Goal: Information Seeking & Learning: Find specific page/section

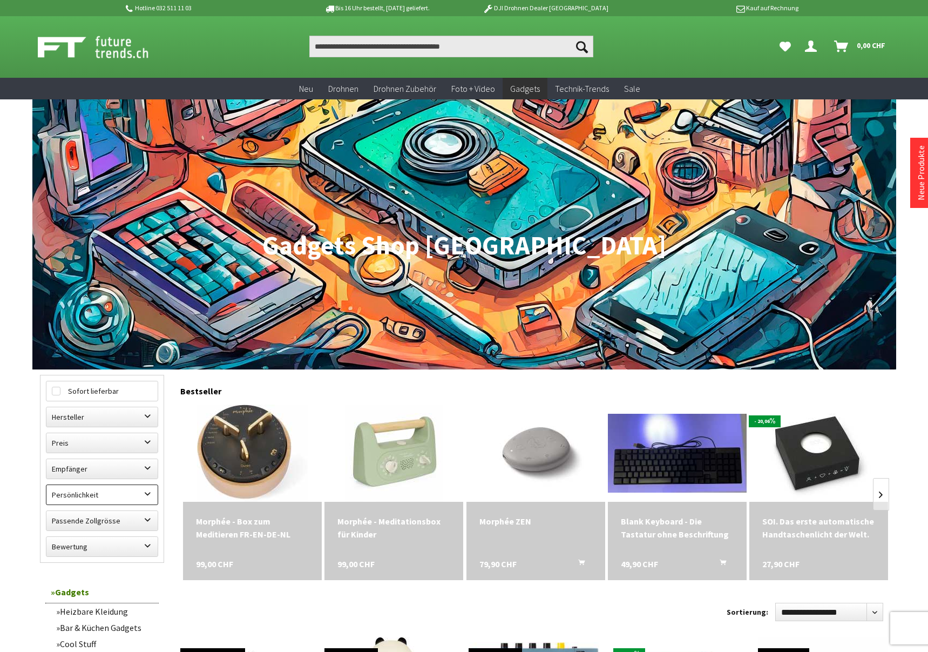
click at [86, 500] on label "Persönlichkeit" at bounding box center [101, 494] width 111 height 19
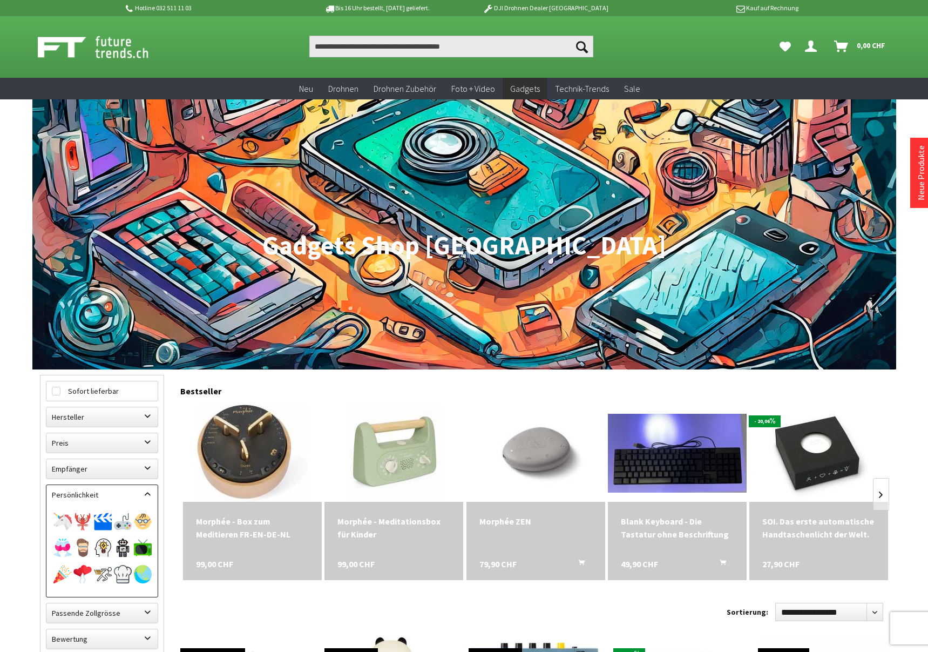
click at [87, 499] on label "Persönlichkeit" at bounding box center [101, 494] width 111 height 19
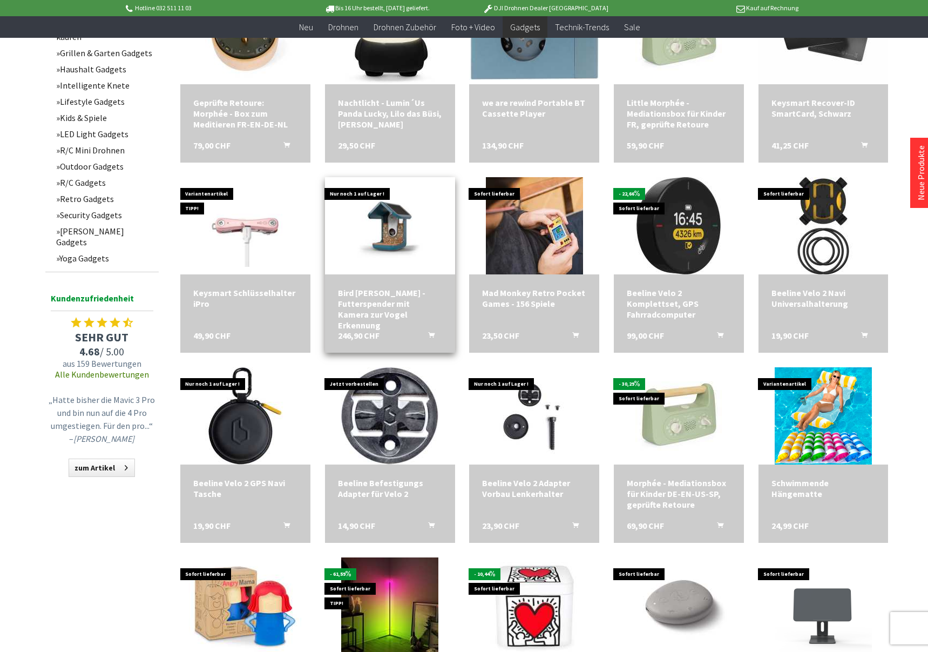
scroll to position [648, 0]
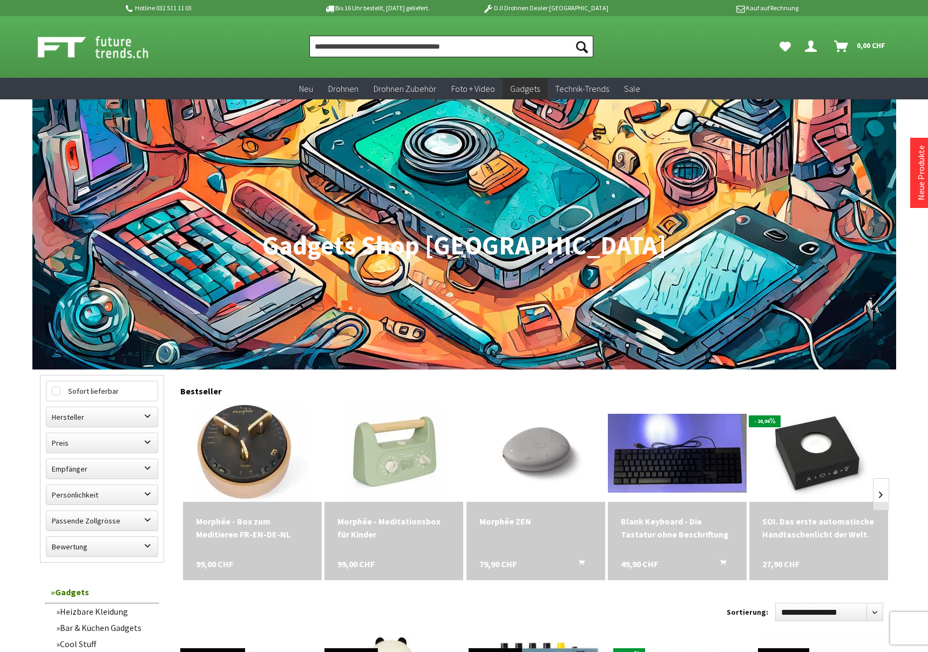
click at [441, 51] on input "Produkt, Marke, Kategorie, EAN, Artikelnummer…" at bounding box center [451, 47] width 284 height 22
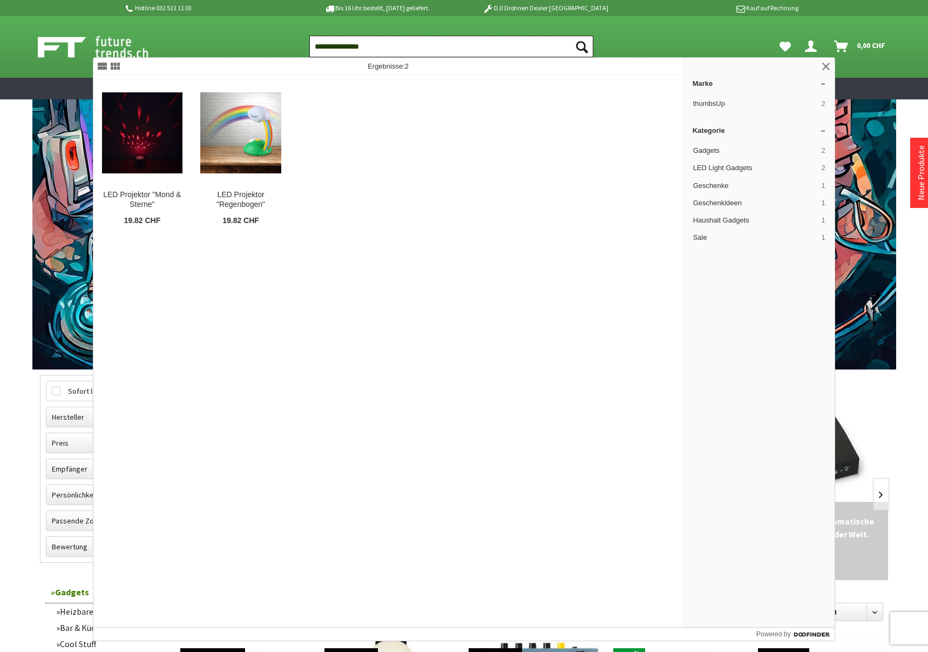
type input "**********"
click at [571, 36] on button "Suchen" at bounding box center [582, 47] width 23 height 22
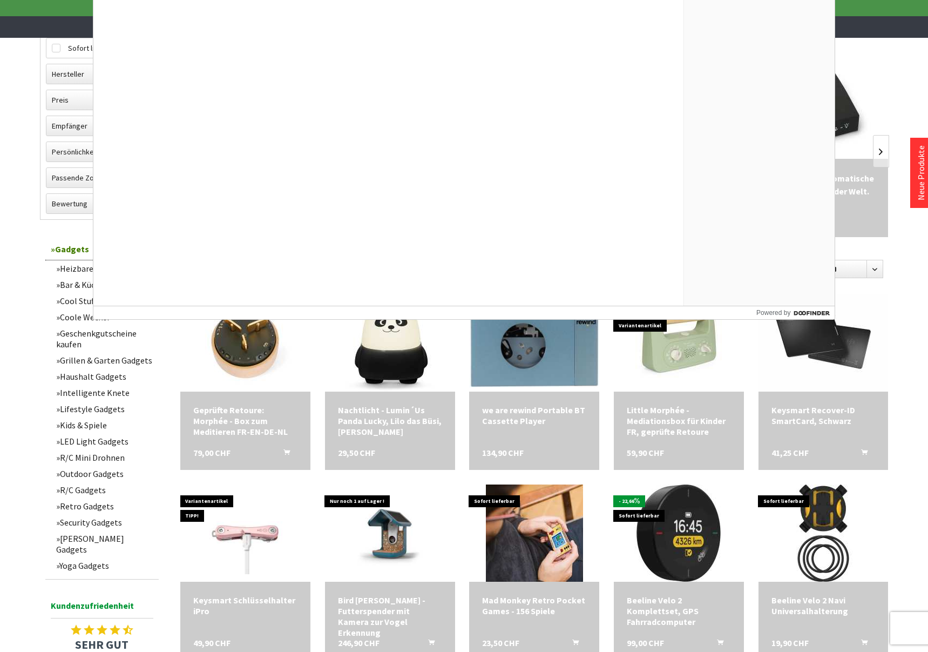
scroll to position [332, 0]
